Goal: Task Accomplishment & Management: Use online tool/utility

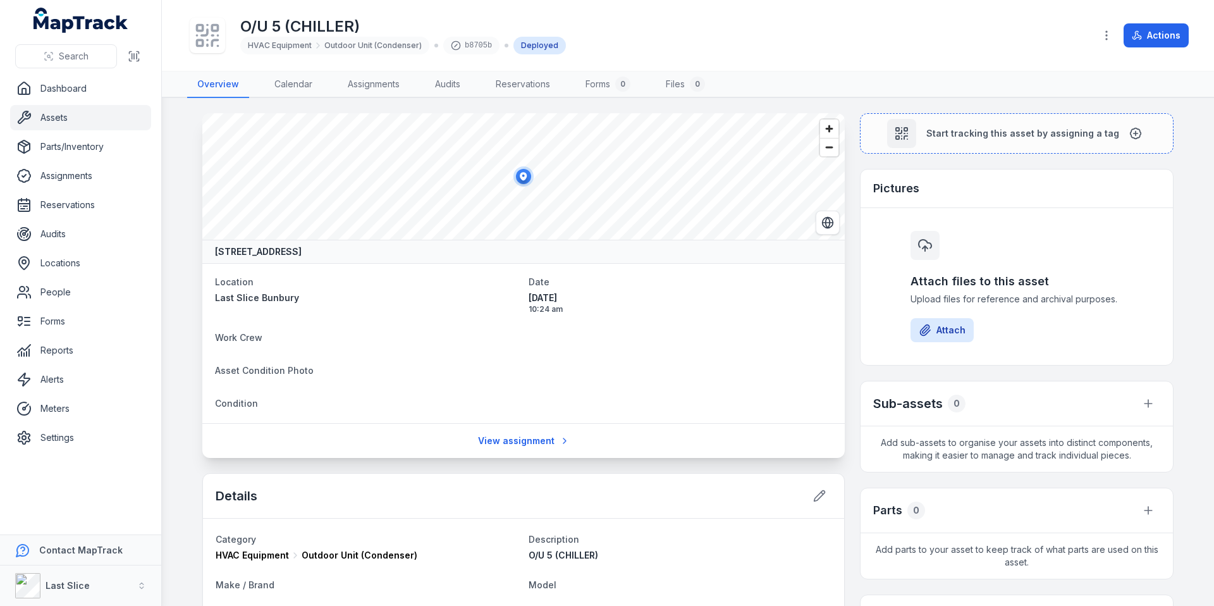
scroll to position [312, 0]
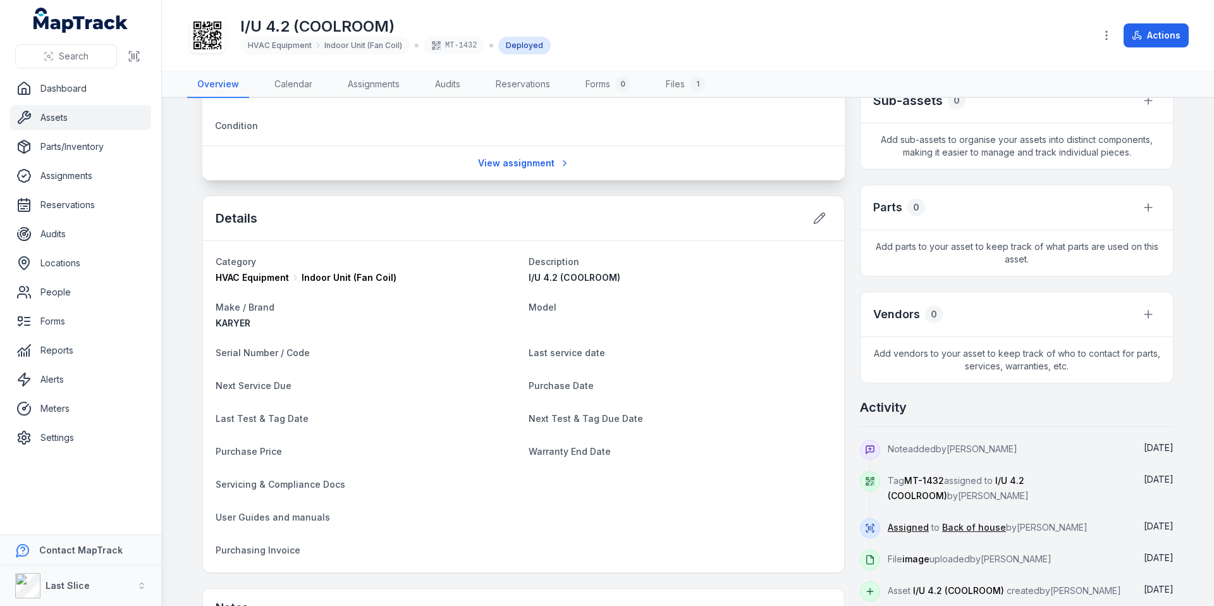
scroll to position [252, 0]
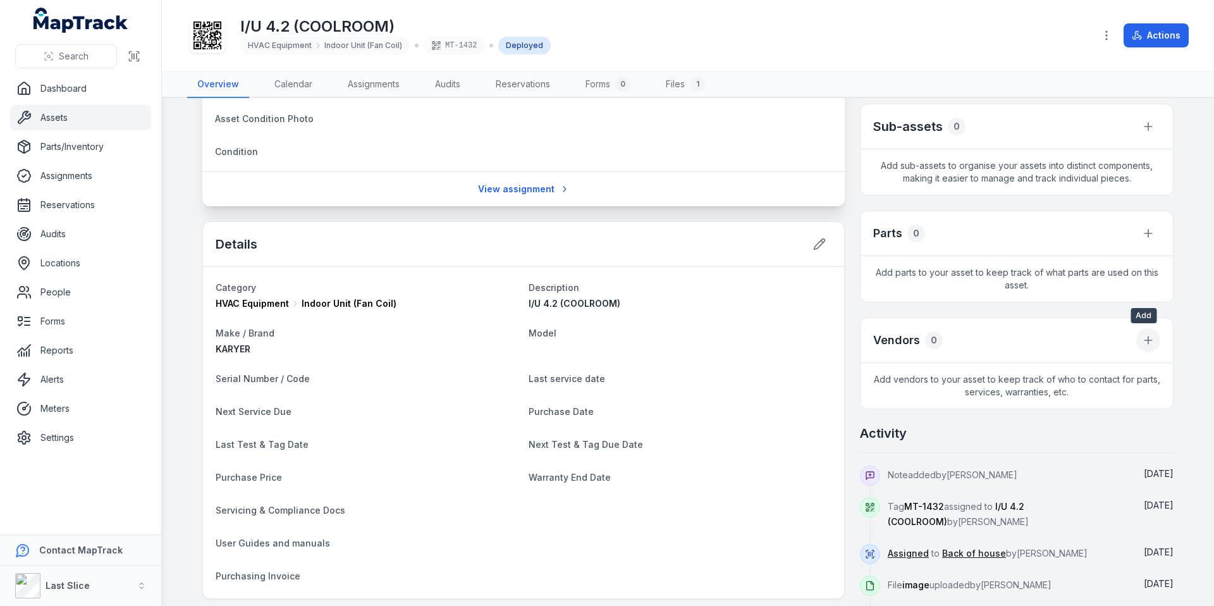
click at [1148, 329] on button at bounding box center [1148, 340] width 24 height 24
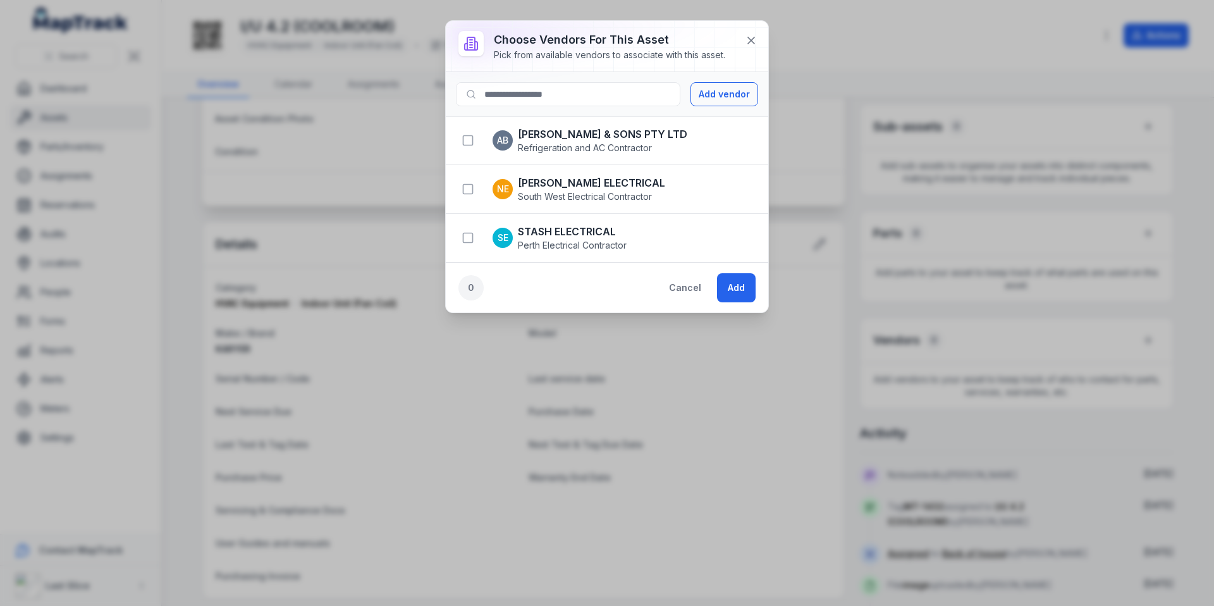
drag, startPoint x: 473, startPoint y: 140, endPoint x: 483, endPoint y: 147, distance: 11.9
click at [473, 140] on icon "button" at bounding box center [468, 140] width 13 height 13
drag, startPoint x: 740, startPoint y: 285, endPoint x: 504, endPoint y: 8, distance: 364.2
click at [740, 285] on button "Add" at bounding box center [736, 287] width 39 height 29
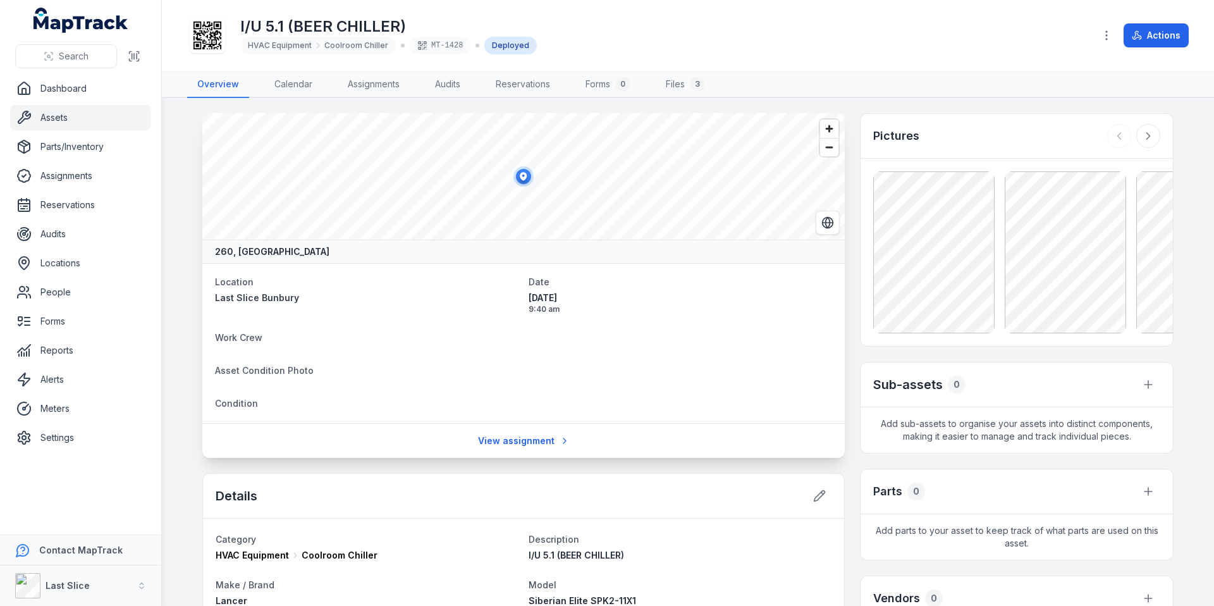
scroll to position [318, 0]
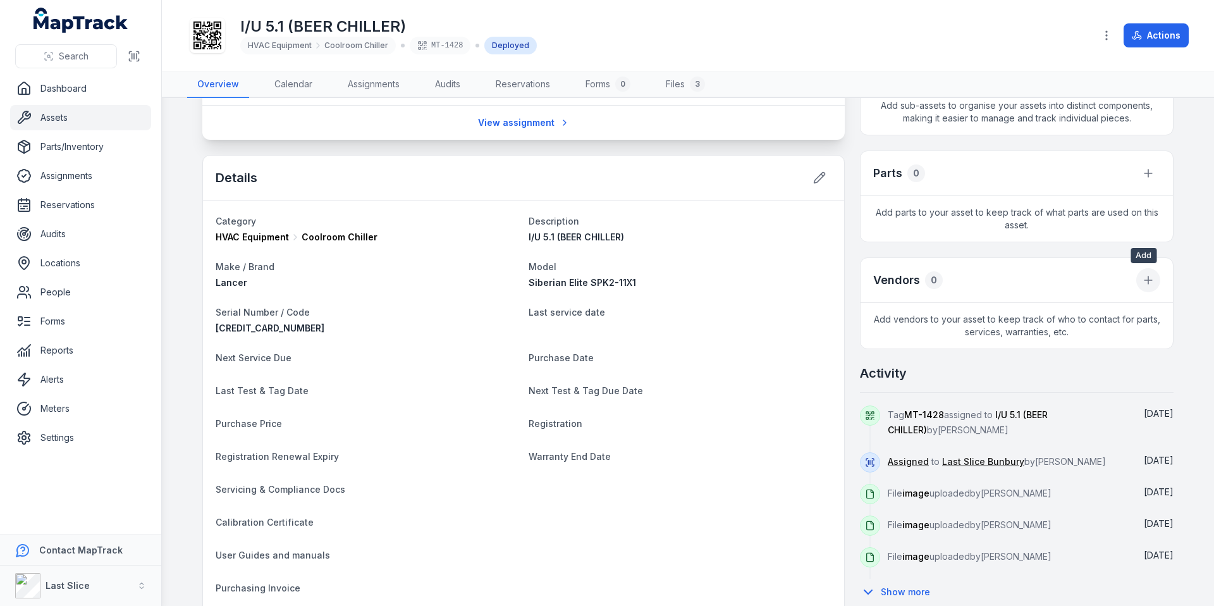
click at [1147, 281] on icon at bounding box center [1148, 280] width 13 height 13
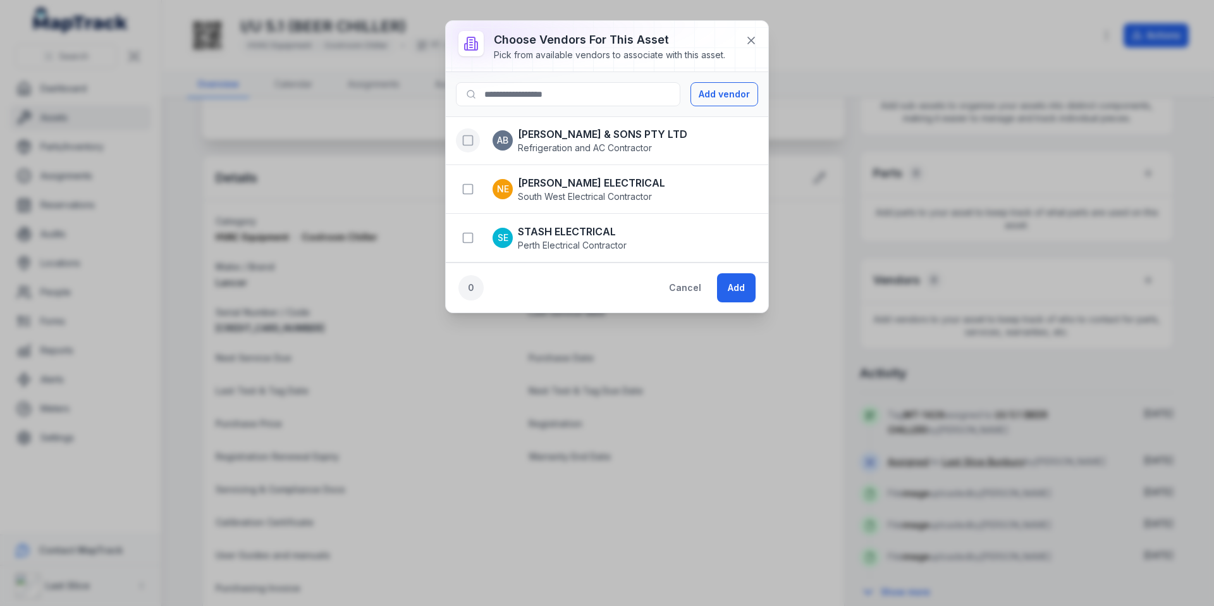
click at [465, 144] on rect "button" at bounding box center [467, 140] width 9 height 9
click at [729, 280] on button "Add" at bounding box center [736, 287] width 39 height 29
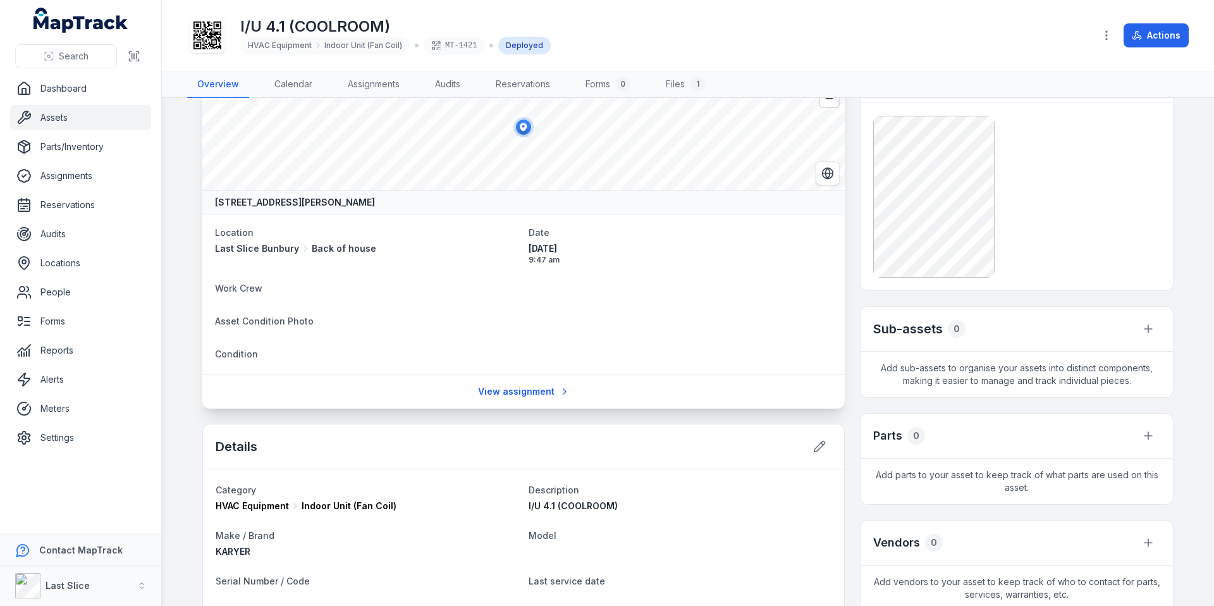
scroll to position [144, 0]
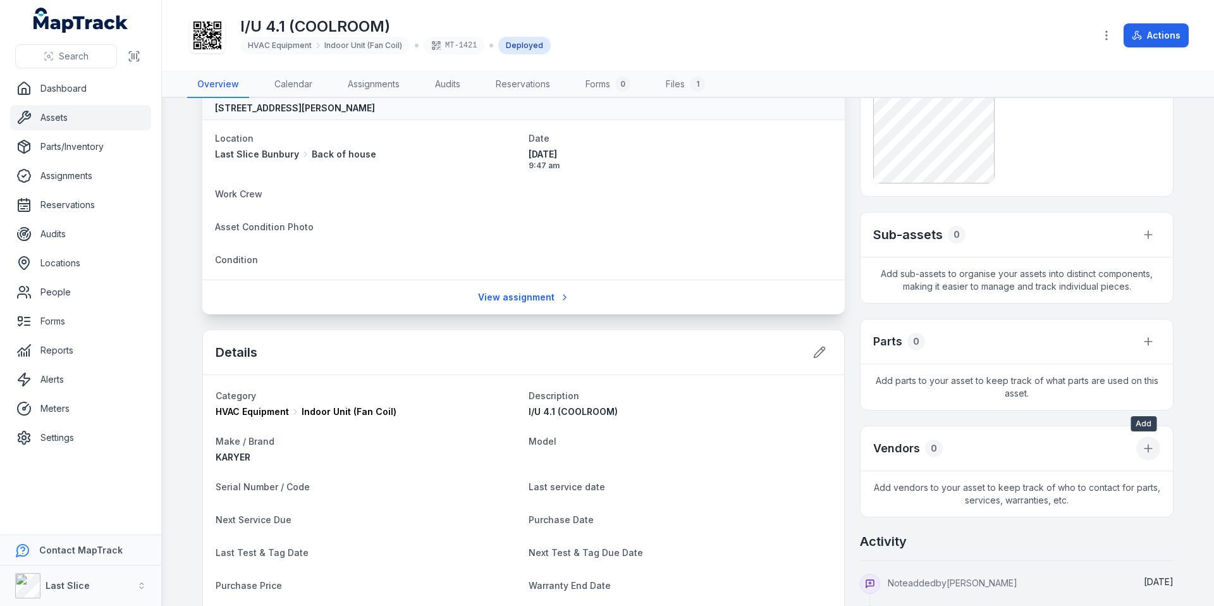
click at [1151, 452] on button at bounding box center [1148, 448] width 24 height 24
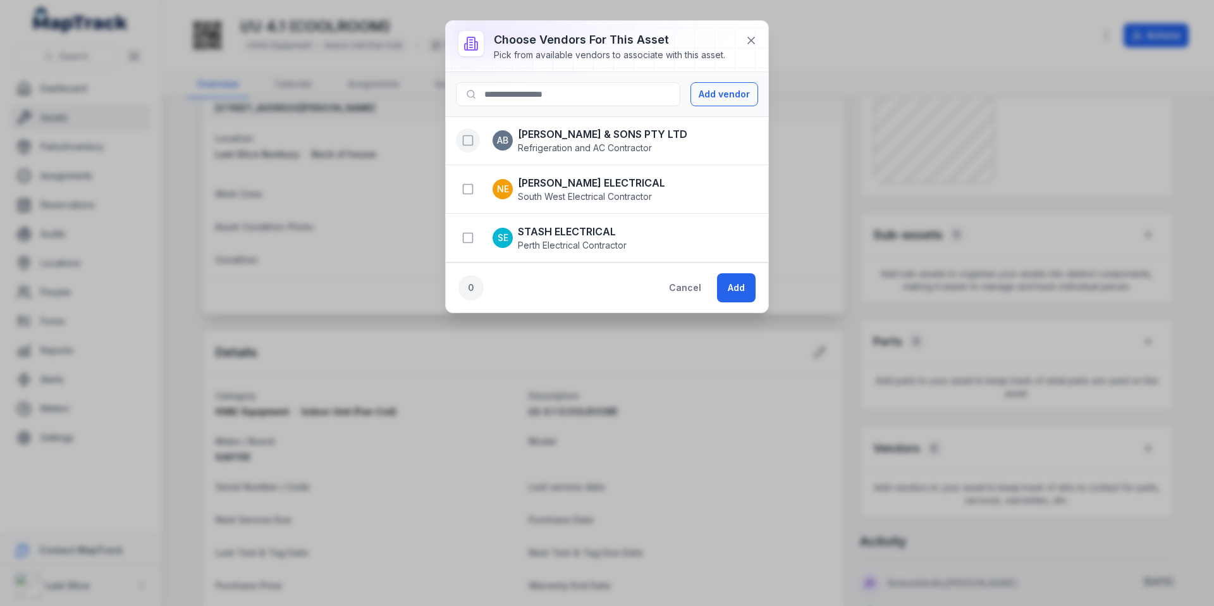
click at [463, 140] on rect "button" at bounding box center [467, 140] width 9 height 9
click at [726, 282] on button "Add" at bounding box center [736, 287] width 39 height 29
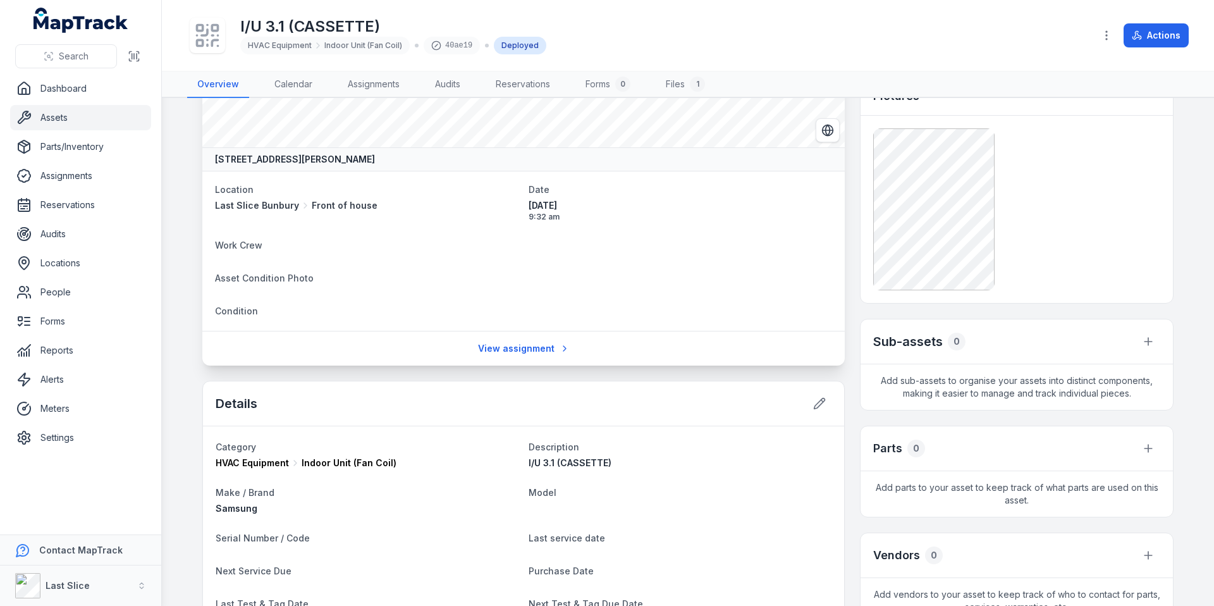
scroll to position [159, 0]
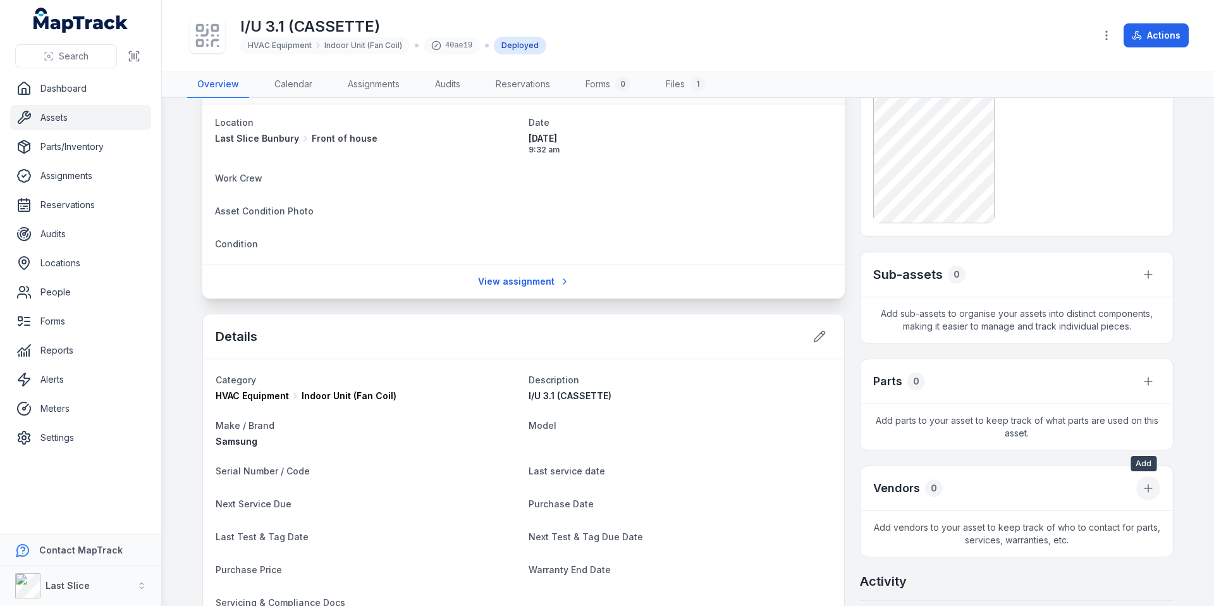
click at [1142, 486] on icon at bounding box center [1148, 488] width 13 height 13
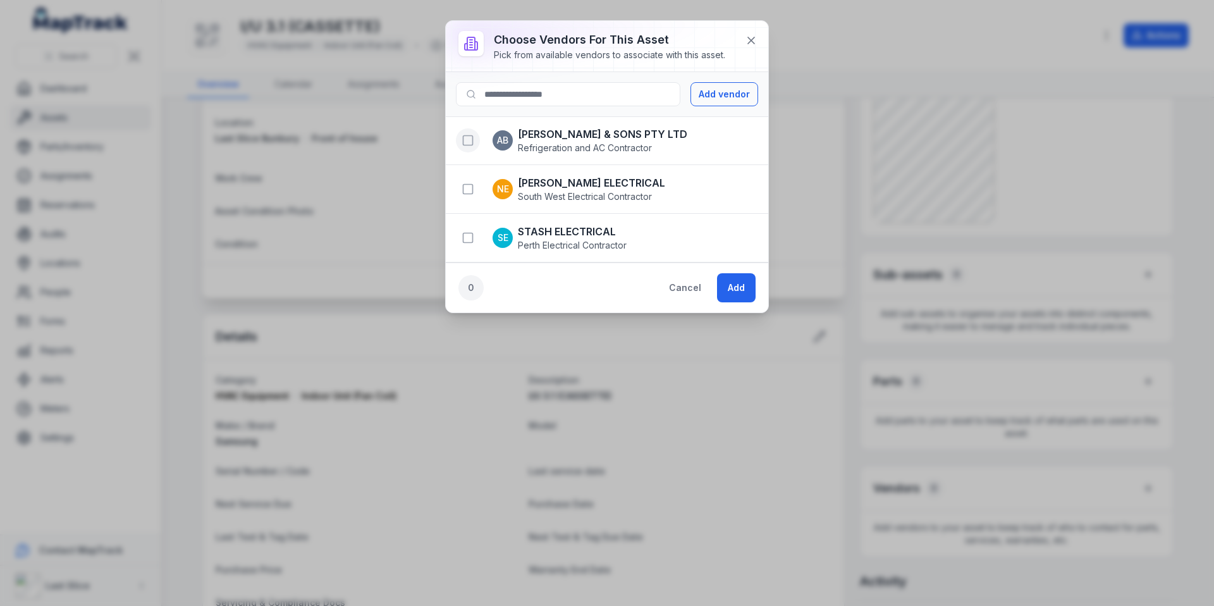
click at [464, 138] on icon "button" at bounding box center [468, 140] width 13 height 13
drag, startPoint x: 735, startPoint y: 286, endPoint x: 728, endPoint y: 102, distance: 184.1
click at [735, 286] on button "Add" at bounding box center [736, 287] width 39 height 29
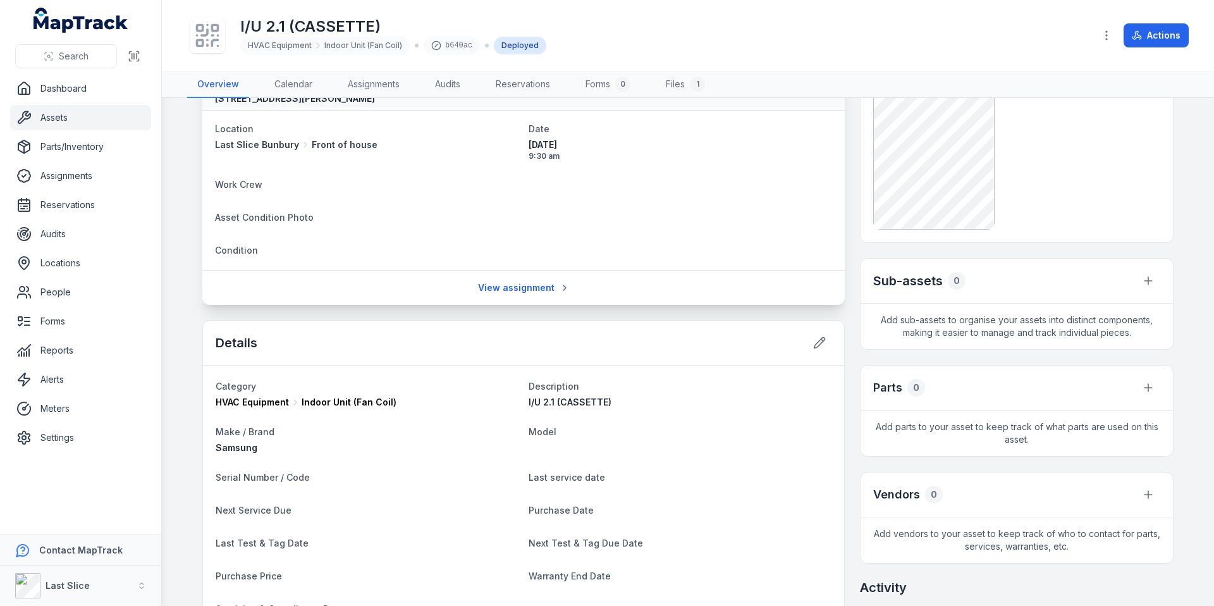
scroll to position [156, 0]
click at [1136, 487] on button at bounding box center [1148, 492] width 24 height 24
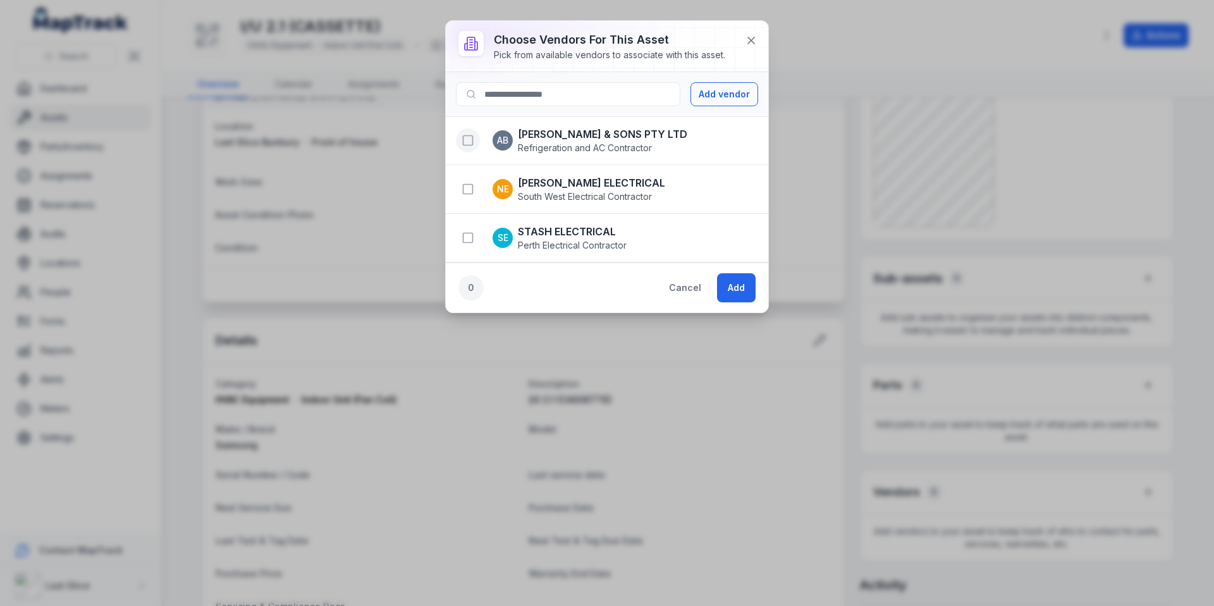
click at [464, 138] on icon "button" at bounding box center [468, 140] width 13 height 13
drag, startPoint x: 742, startPoint y: 281, endPoint x: 848, endPoint y: 118, distance: 195.0
click at [741, 281] on button "Add" at bounding box center [736, 287] width 39 height 29
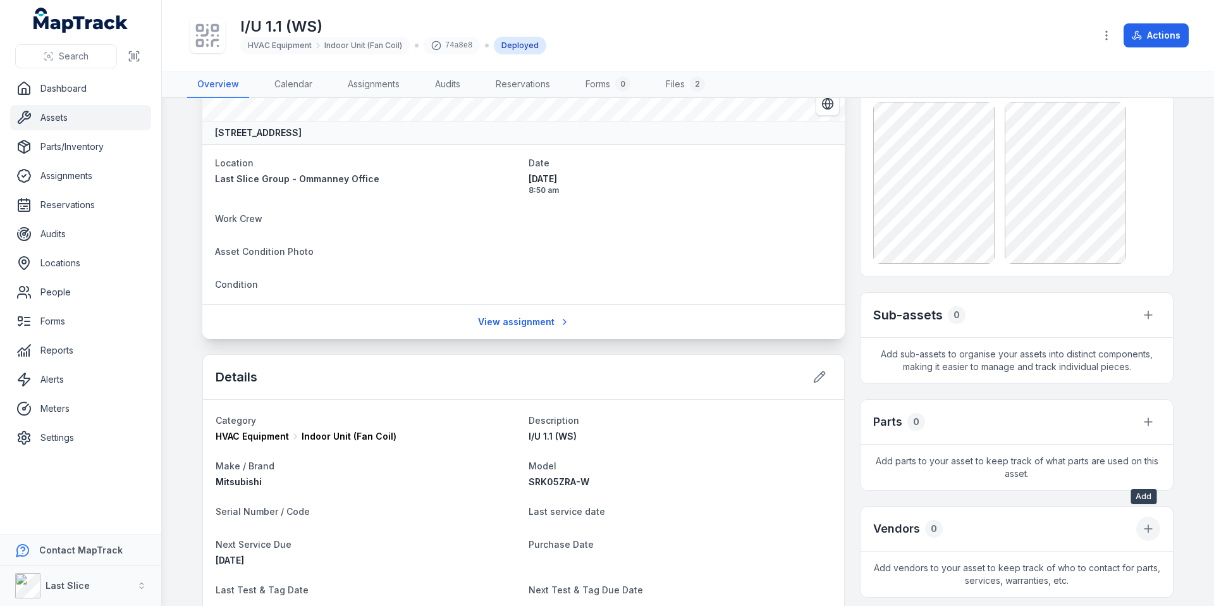
scroll to position [130, 0]
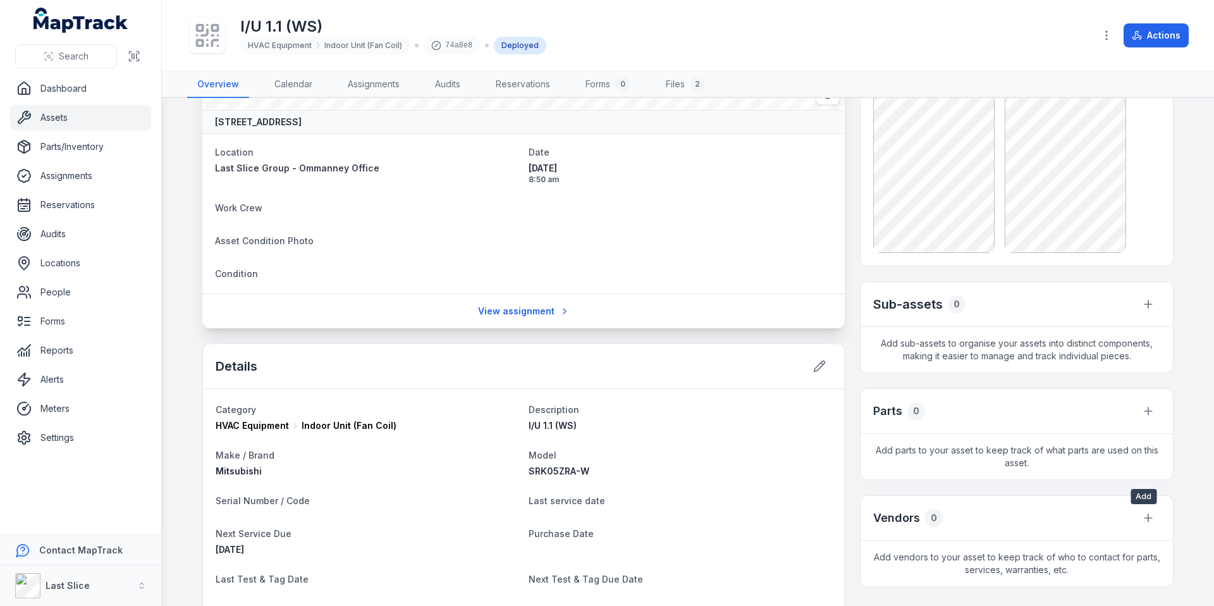
click at [1134, 534] on div "Vendors 0" at bounding box center [1016, 518] width 312 height 45
click at [1142, 522] on icon at bounding box center [1148, 517] width 13 height 13
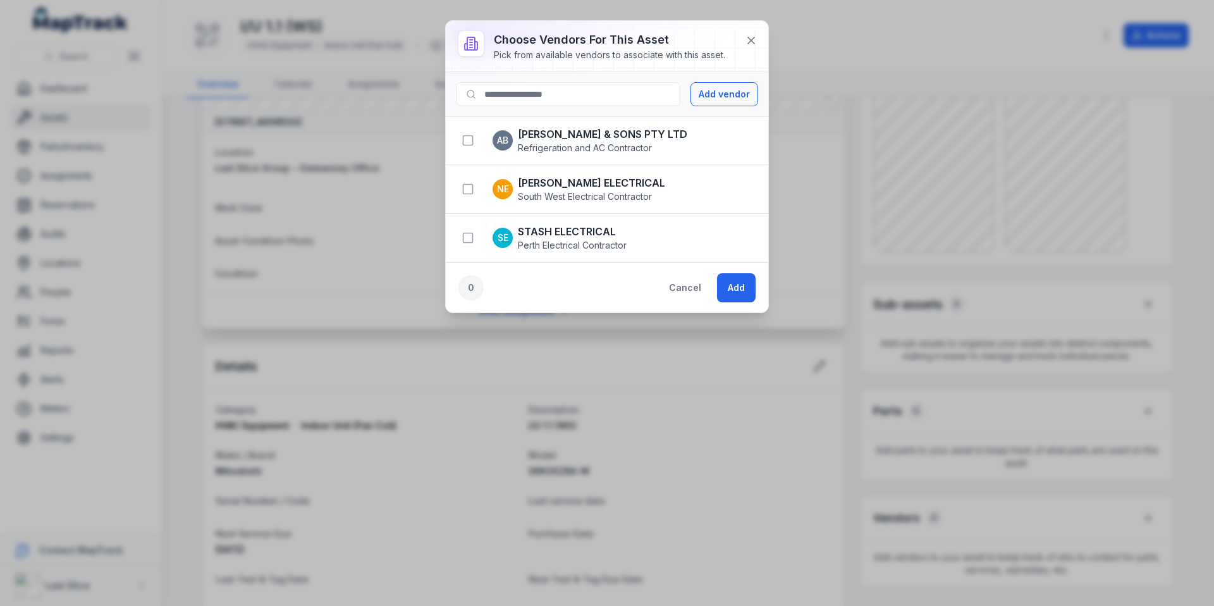
click at [462, 127] on div "AB [PERSON_NAME] & SONS PTY LTD Refrigeration and AC Contractor" at bounding box center [571, 140] width 231 height 28
click at [467, 136] on rect "button" at bounding box center [467, 140] width 9 height 9
click at [730, 283] on button "Add" at bounding box center [736, 287] width 39 height 29
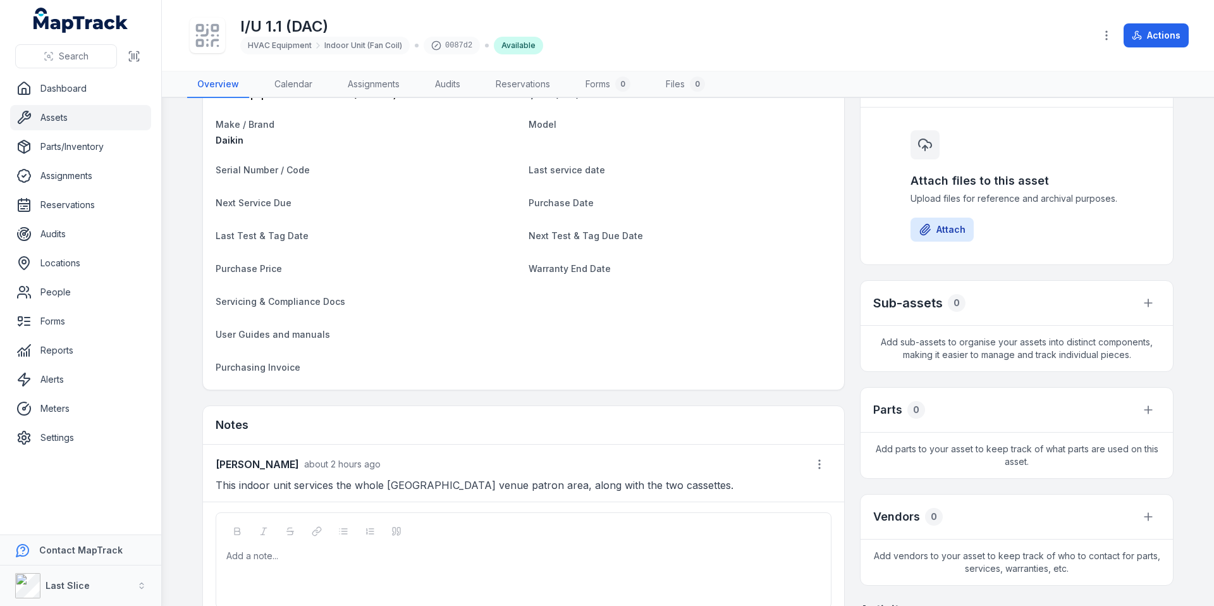
scroll to position [111, 0]
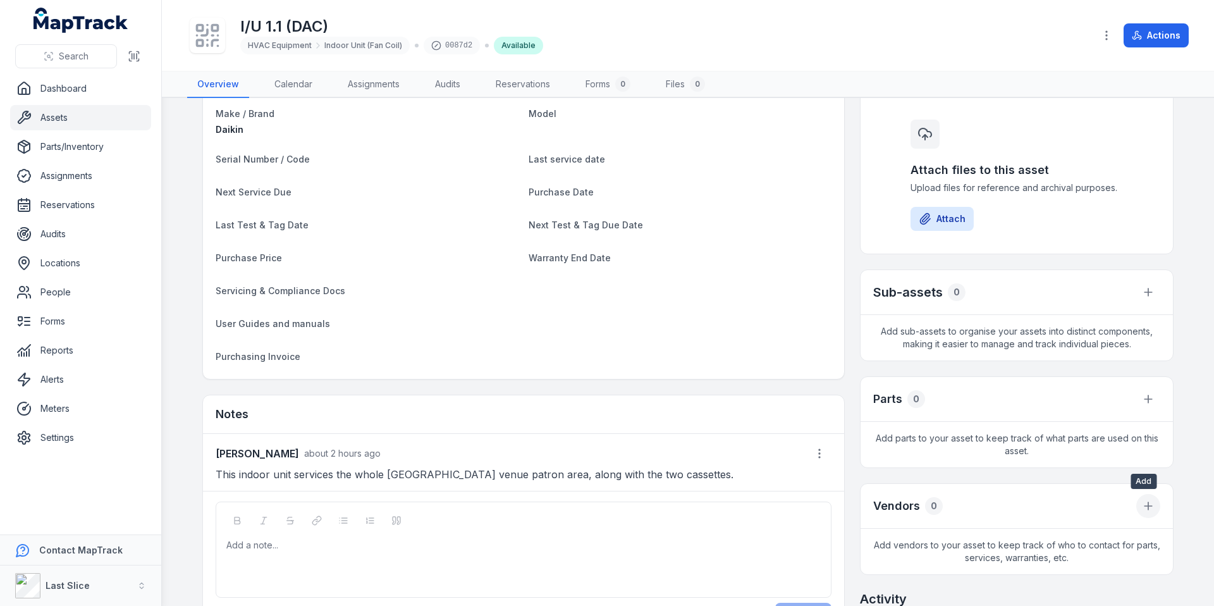
click at [1142, 507] on icon at bounding box center [1148, 505] width 13 height 13
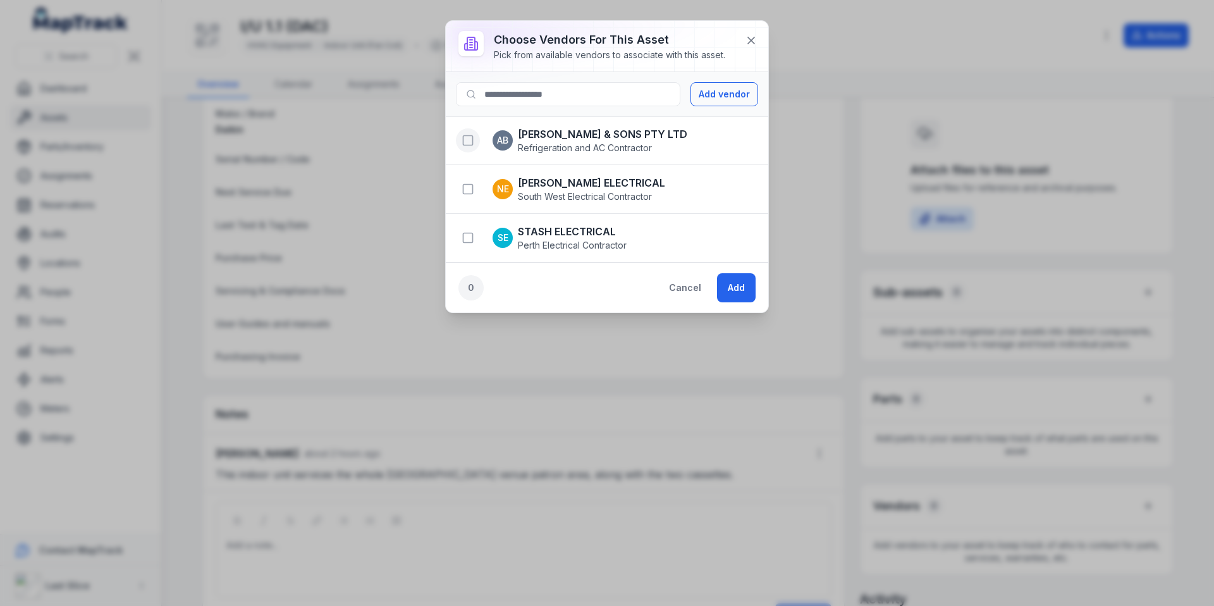
click at [463, 137] on icon "button" at bounding box center [468, 140] width 13 height 13
click at [721, 283] on button "Add" at bounding box center [736, 287] width 39 height 29
